Goal: Task Accomplishment & Management: Manage account settings

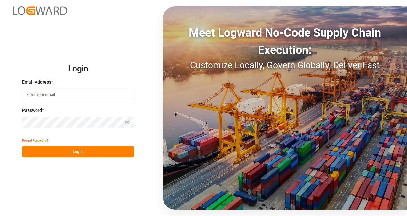
click at [72, 95] on input at bounding box center [78, 94] width 112 height 11
type input "[PERSON_NAME][EMAIL_ADDRESS][PERSON_NAME][PERSON_NAME][DOMAIN_NAME]"
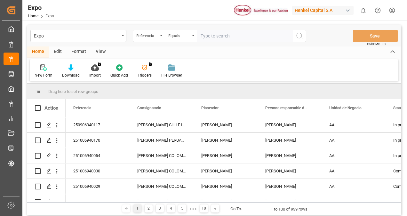
click at [209, 36] on input "text" at bounding box center [245, 36] width 96 height 12
paste input "250906960017"
type input "250906960017"
click at [304, 35] on button "search button" at bounding box center [299, 36] width 13 height 12
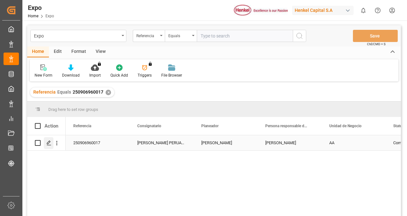
click at [49, 142] on icon "Press SPACE to select this row." at bounding box center [48, 142] width 5 height 5
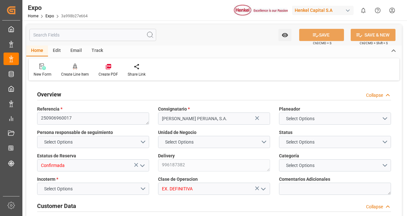
type input "3910"
type input "4254.403"
type input "5"
type input "9320697"
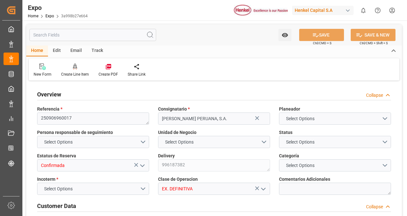
type input "9320697"
type input "MXZLO"
type input "PECLL"
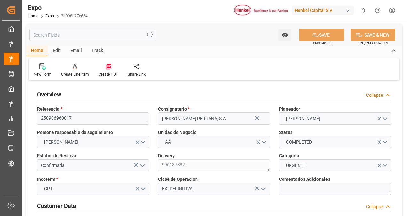
type input "[DATE]"
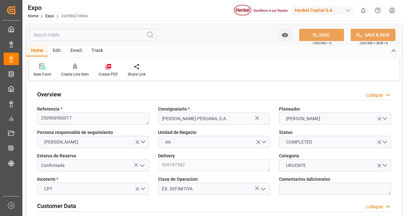
type input "[DATE]"
type input "[DATE] 00:00"
type input "[DATE]"
type input "[DATE] 00:00"
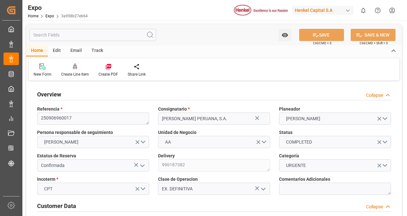
type input "[DATE]"
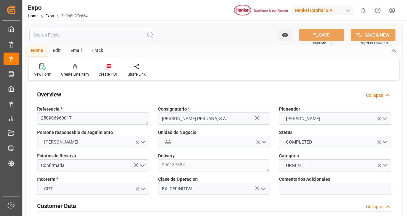
type input "[DATE] 00:00"
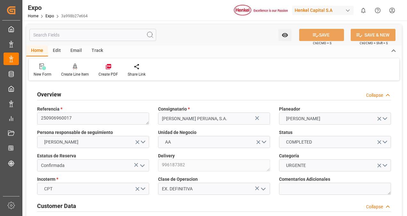
type input "[DATE] 00:00"
type input "[DATE]"
type input "[DATE] 06:42"
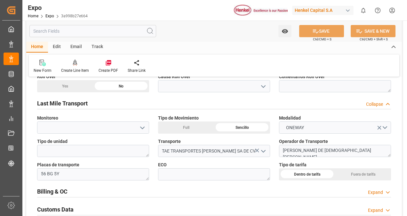
scroll to position [993, 0]
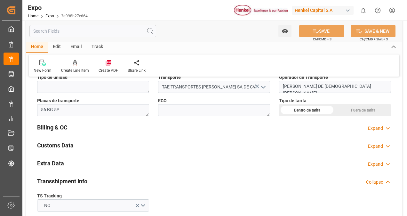
click at [127, 127] on div "Billing & OC Expand" at bounding box center [214, 127] width 354 height 12
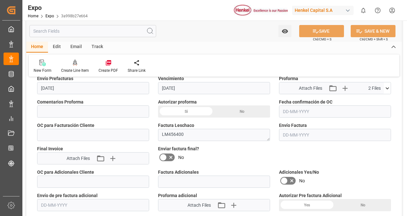
scroll to position [1057, 0]
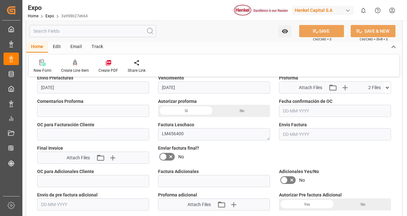
click at [184, 113] on div "Si" at bounding box center [186, 111] width 56 height 12
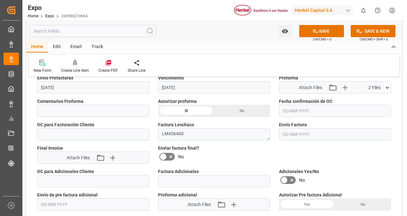
click at [298, 110] on input "text" at bounding box center [335, 111] width 112 height 12
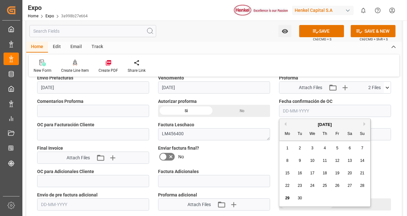
click at [288, 198] on span "29" at bounding box center [287, 198] width 4 height 4
type input "[DATE]"
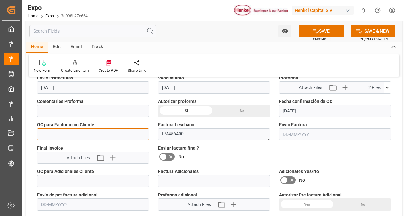
click at [97, 136] on input "text" at bounding box center [93, 134] width 112 height 12
click at [320, 111] on input "[DATE]" at bounding box center [335, 111] width 112 height 12
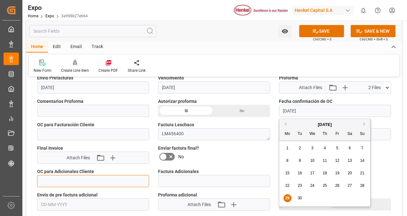
click at [59, 175] on input "text" at bounding box center [93, 181] width 112 height 12
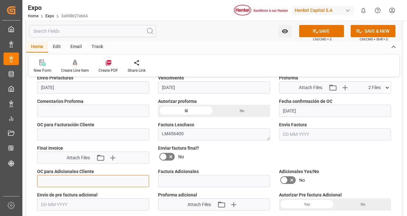
paste input "4578608464"
type input "4578608464"
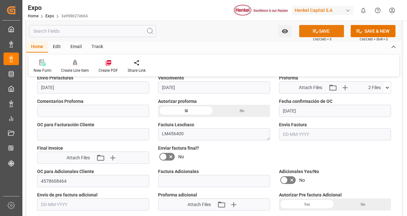
click at [319, 30] on button "SAVE" at bounding box center [321, 31] width 45 height 12
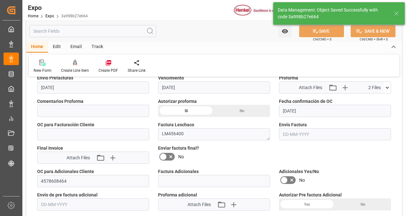
type textarea "[PERSON_NAME]"
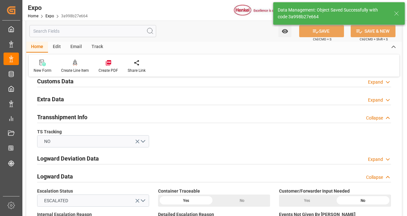
type input "[DATE] 18:42"
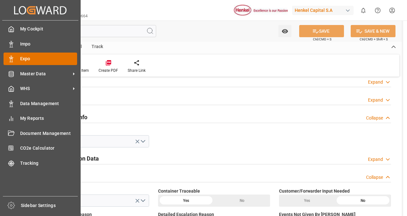
click at [12, 62] on rect at bounding box center [11, 60] width 2 height 3
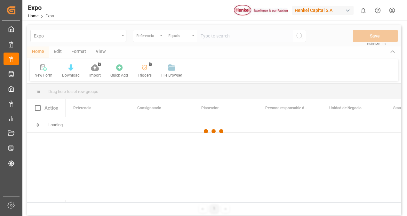
click at [211, 37] on div at bounding box center [214, 131] width 374 height 212
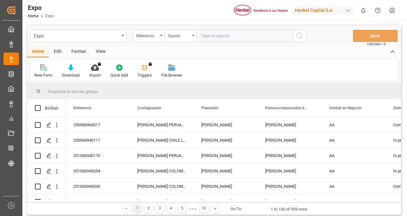
click at [207, 35] on input "text" at bounding box center [245, 36] width 96 height 12
paste input "250806940233"
type input "250806940233"
click at [297, 39] on icon "search button" at bounding box center [300, 36] width 8 height 8
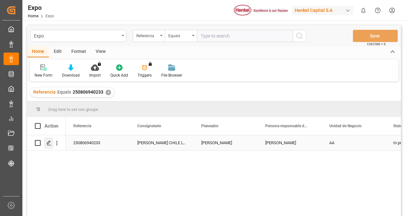
click at [48, 143] on icon "Press SPACE to select this row." at bounding box center [48, 142] width 5 height 5
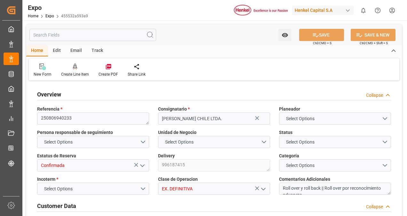
type input "3018.4"
type input "5594.085"
type input "11"
type input "9946714"
type input "9461427"
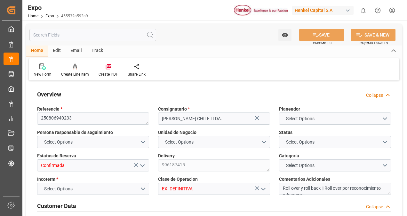
type input "9946714"
type input "MXZLO"
type input "CLSAI"
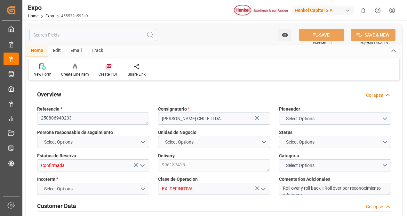
type input "9946714"
type input "[DATE]"
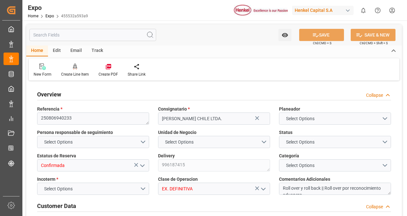
type input "[DATE]"
type input "[DATE] 00:00"
type input "[DATE]"
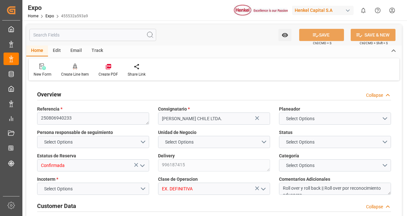
type input "[DATE] 02:30"
type input "[DATE]"
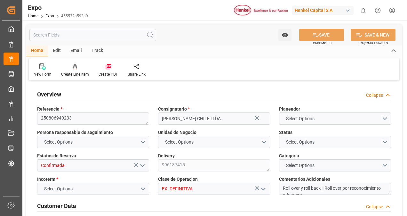
type input "[DATE]"
type input "[DATE] 14:00"
type input "[DATE] 00:00"
type input "[DATE] 22:36"
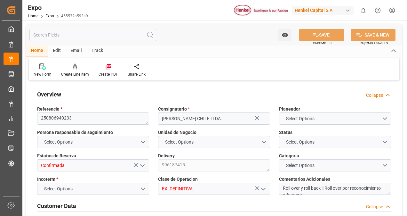
type input "[DATE] 15:00"
type input "[DATE] 00:00"
type input "[DATE]"
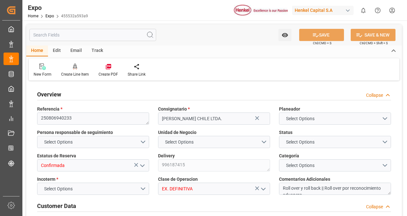
type input "[DATE]"
type input "[DATE] 07:09"
type input "[DATE] 11:52"
type input "[DATE] 19:28"
type input "[DATE] 15:00"
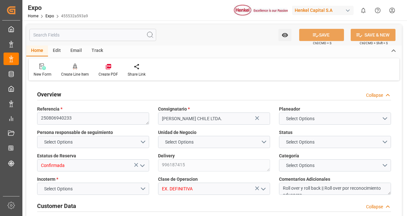
type input "[DATE] 23:23"
type input "[DATE] 15:00"
type input "[DATE] 14:34"
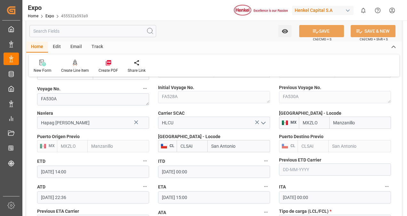
scroll to position [993, 0]
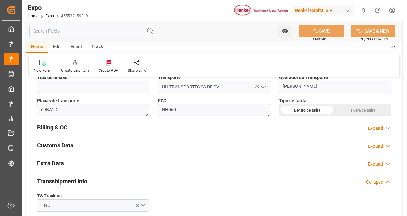
click at [66, 121] on div "Billing & OC" at bounding box center [52, 127] width 30 height 12
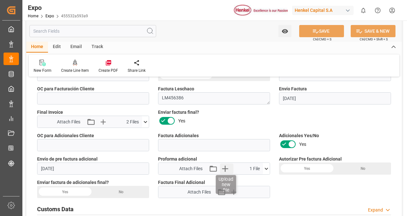
scroll to position [1057, 0]
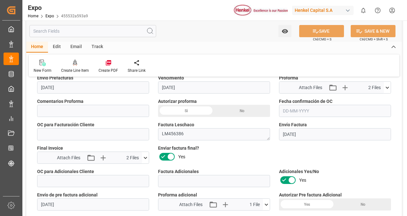
click at [183, 110] on div "Si" at bounding box center [186, 111] width 56 height 12
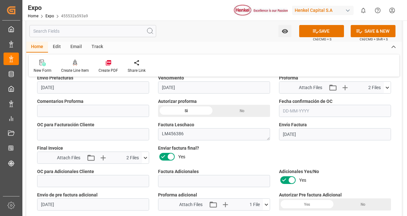
click at [299, 108] on input "text" at bounding box center [335, 111] width 112 height 12
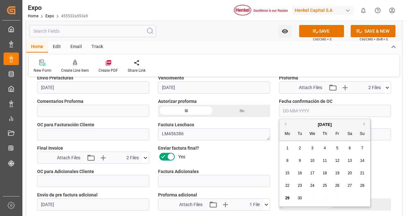
click at [289, 199] on span "29" at bounding box center [287, 198] width 4 height 4
type input "[DATE]"
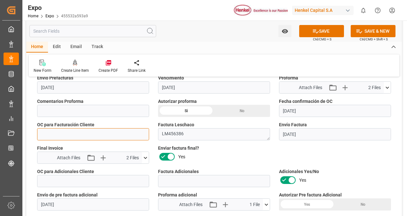
click at [99, 133] on input "text" at bounding box center [93, 134] width 112 height 12
click at [71, 133] on input "text" at bounding box center [93, 134] width 112 height 12
paste input "4578608467"
type input "4578608467"
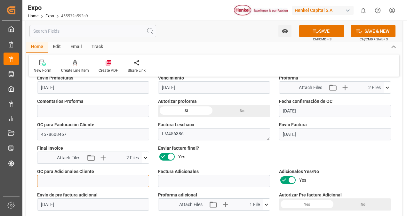
click at [57, 177] on input "text" at bounding box center [93, 181] width 112 height 12
paste input "4578608467"
type input "4578608467"
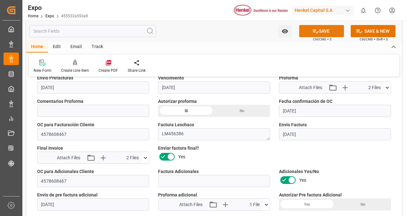
click at [313, 29] on icon at bounding box center [316, 31] width 7 height 7
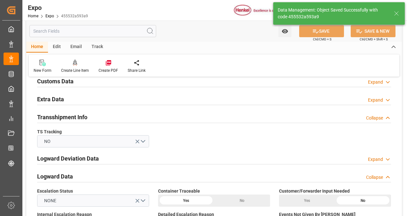
type textarea "[PERSON_NAME]"
type input "[DATE] 18:44"
